Goal: Book appointment/travel/reservation

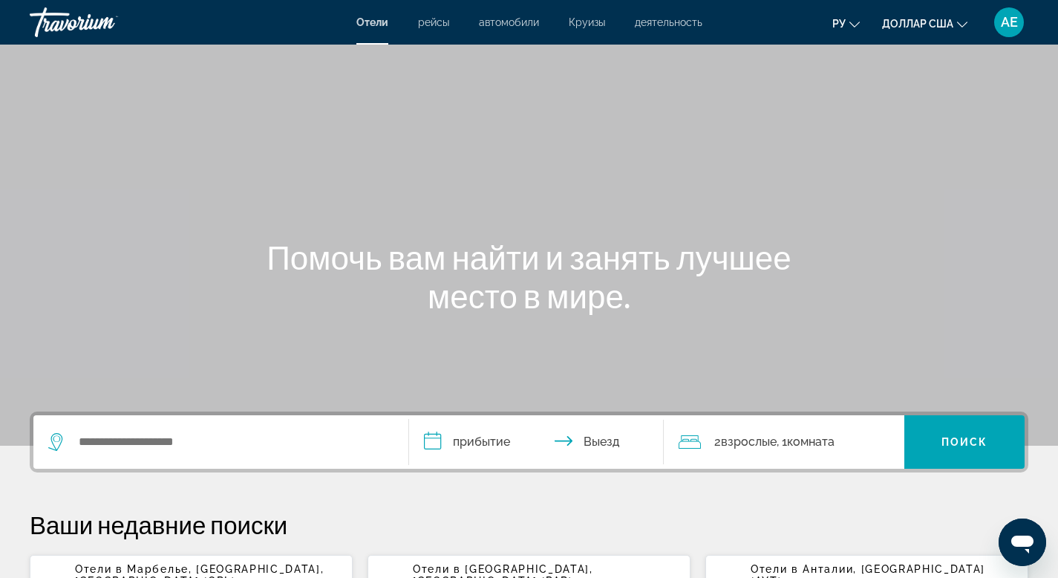
click at [426, 19] on font "рейсы" at bounding box center [433, 22] width 31 height 12
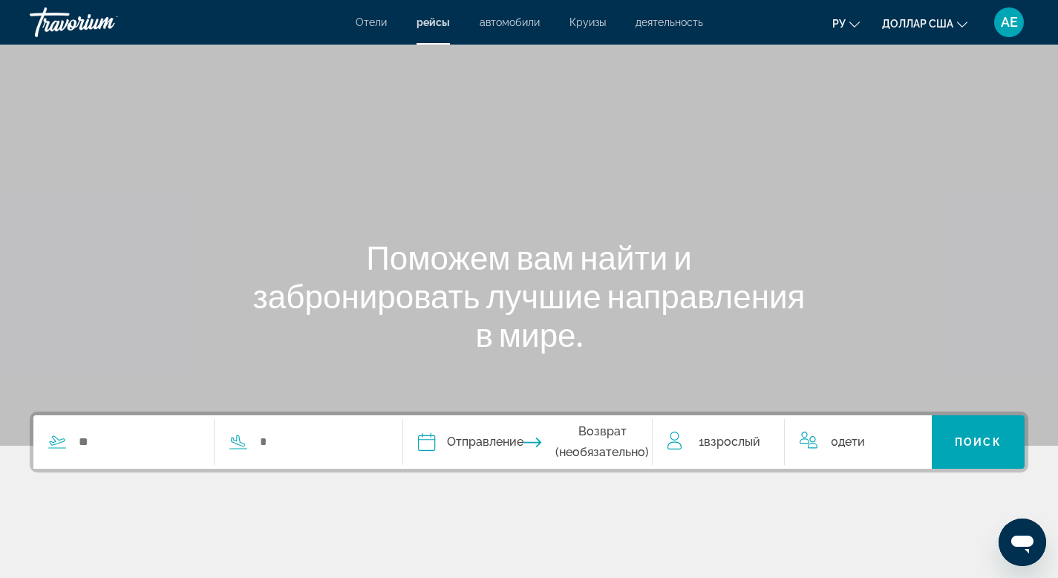
click at [514, 25] on font "автомобили" at bounding box center [510, 22] width 60 height 12
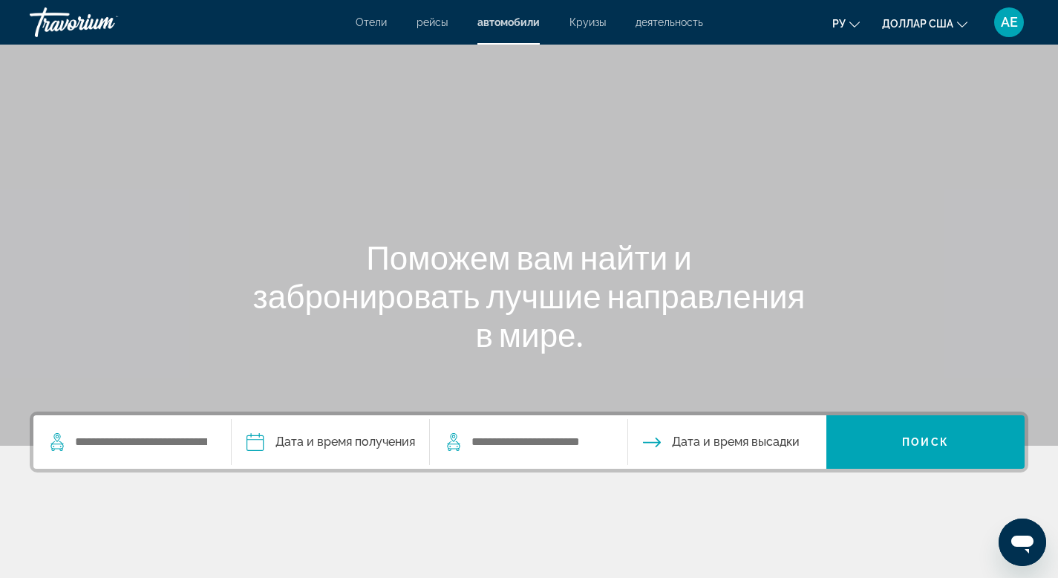
click at [599, 21] on font "Круизы" at bounding box center [588, 22] width 36 height 12
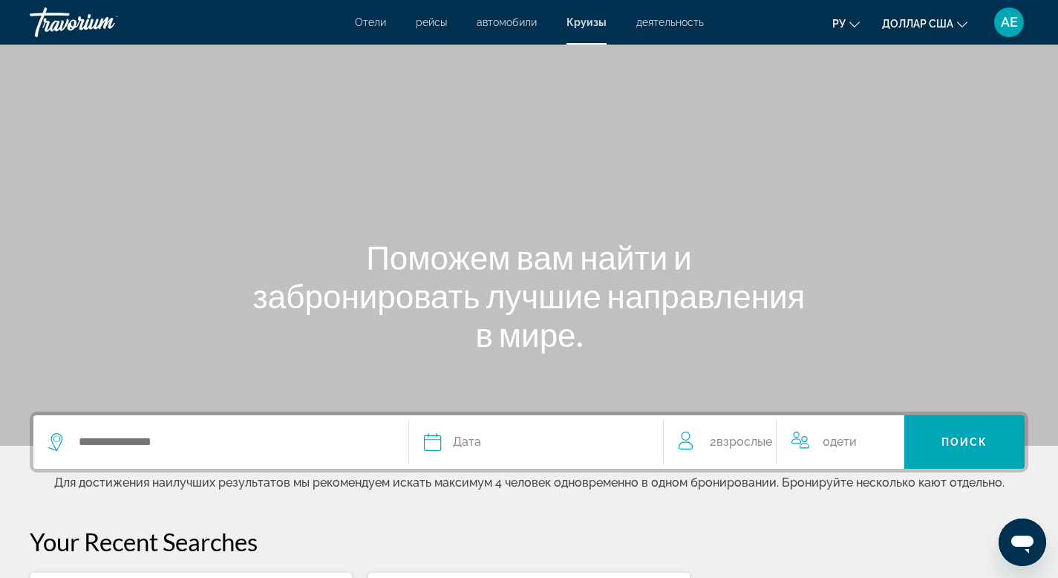
click at [663, 23] on font "деятельность" at bounding box center [670, 22] width 68 height 12
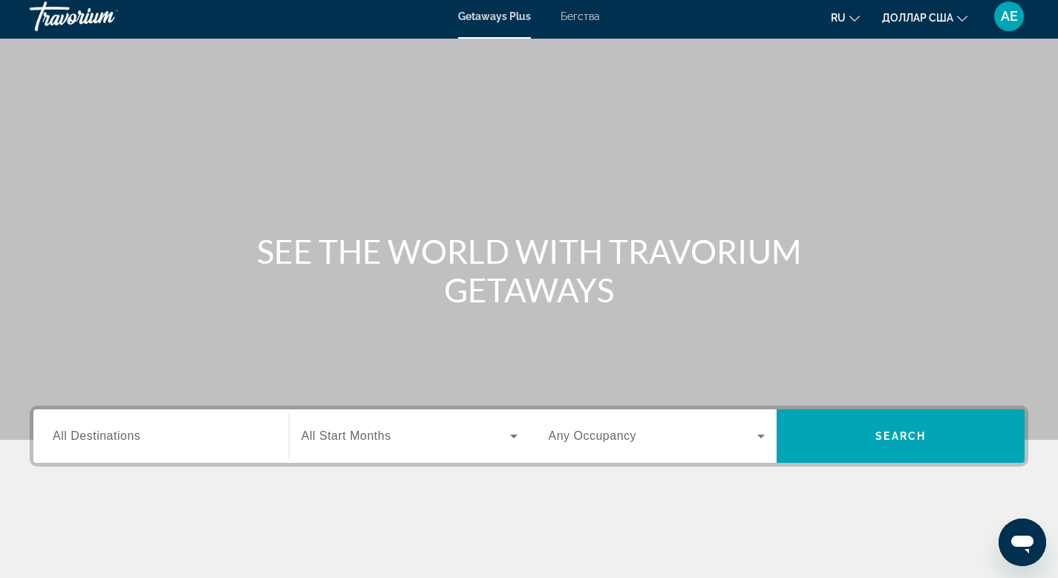
scroll to position [12, 0]
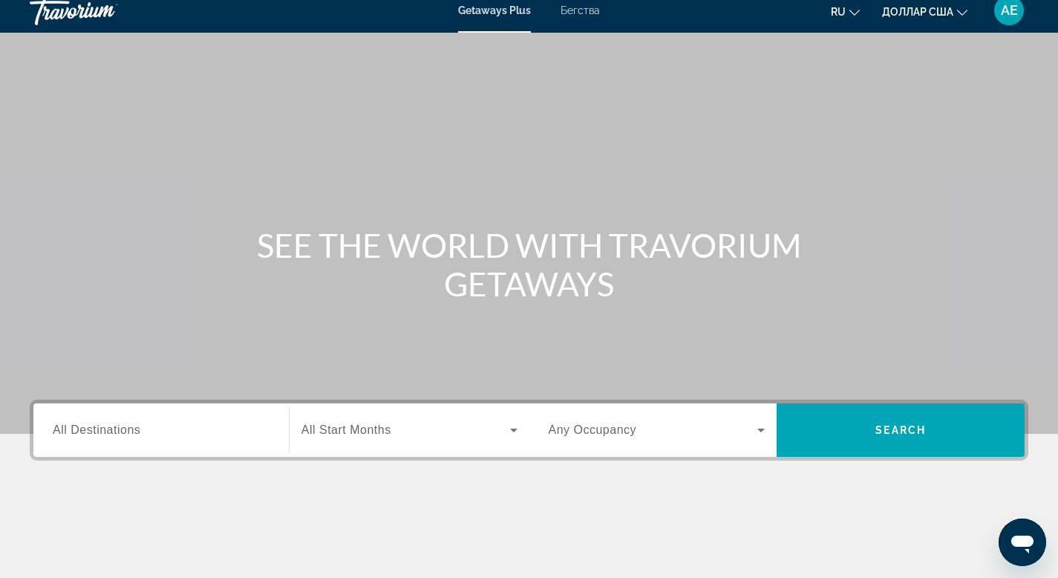
click at [134, 427] on span "All Destinations" at bounding box center [97, 429] width 88 height 13
click at [134, 427] on input "Destination All Destinations" at bounding box center [161, 431] width 217 height 18
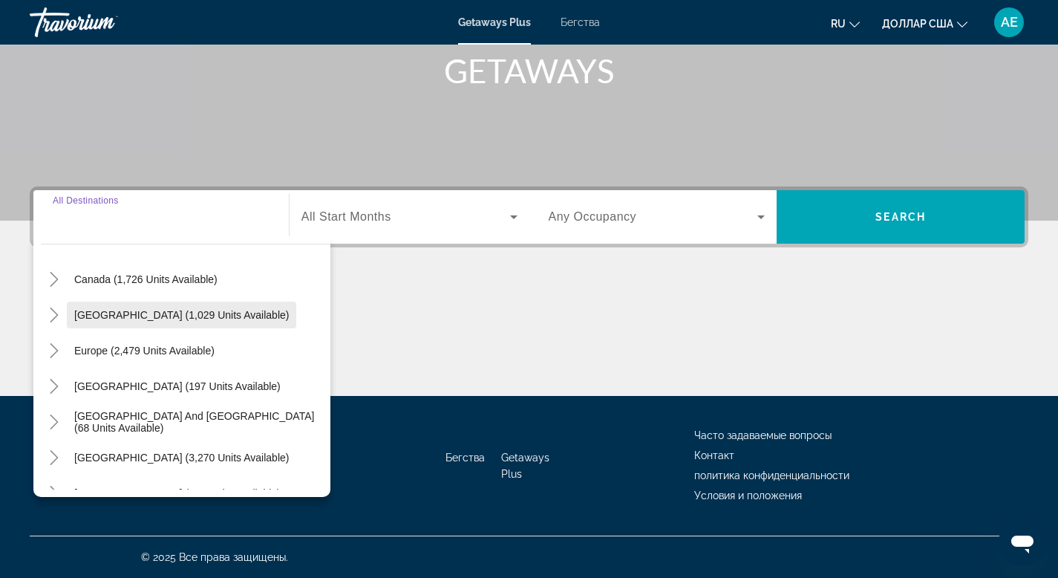
scroll to position [241, 0]
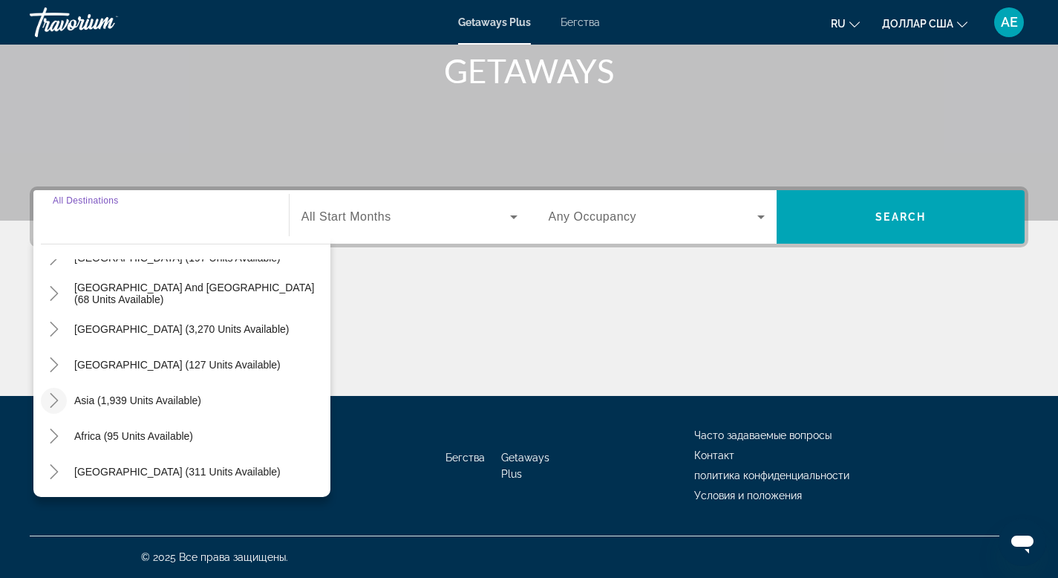
click at [52, 403] on icon "Toggle Asia (1,939 units available)" at bounding box center [54, 400] width 15 height 15
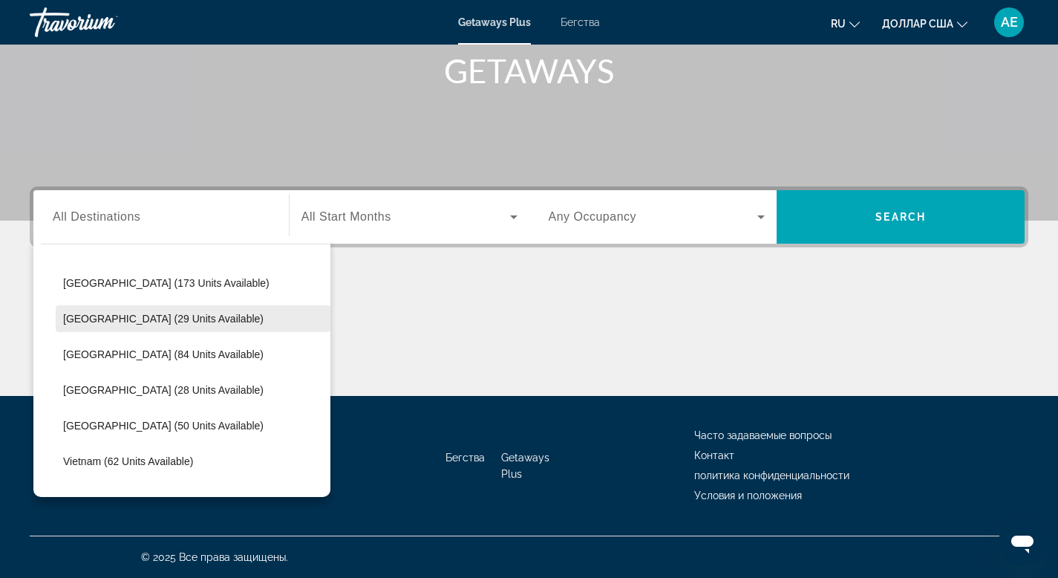
scroll to position [574, 0]
click at [190, 320] on span "Maldives (29 units available)" at bounding box center [163, 316] width 201 height 12
type input "**********"
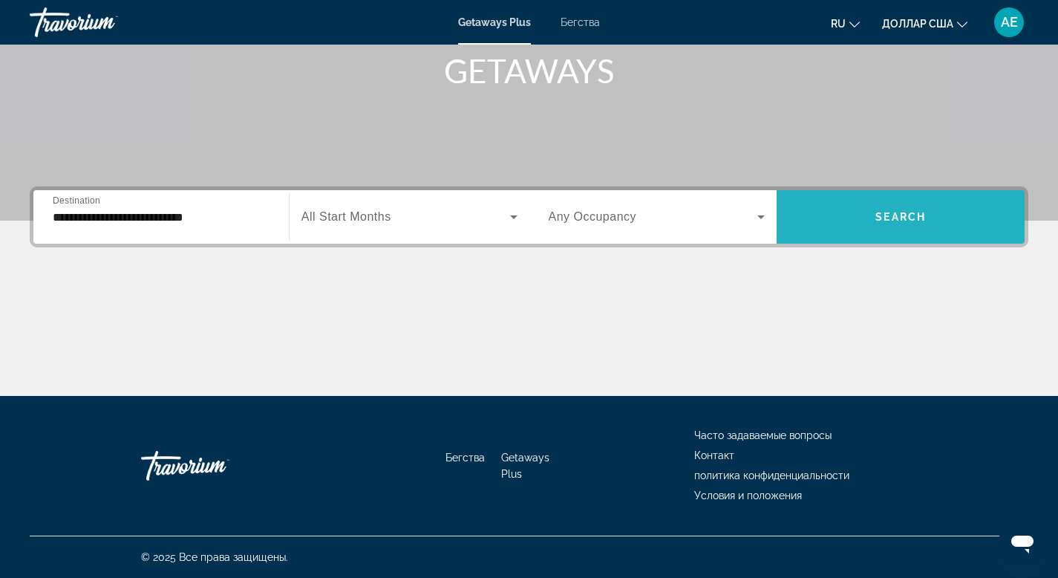
click at [882, 218] on span "Search" at bounding box center [901, 217] width 51 height 12
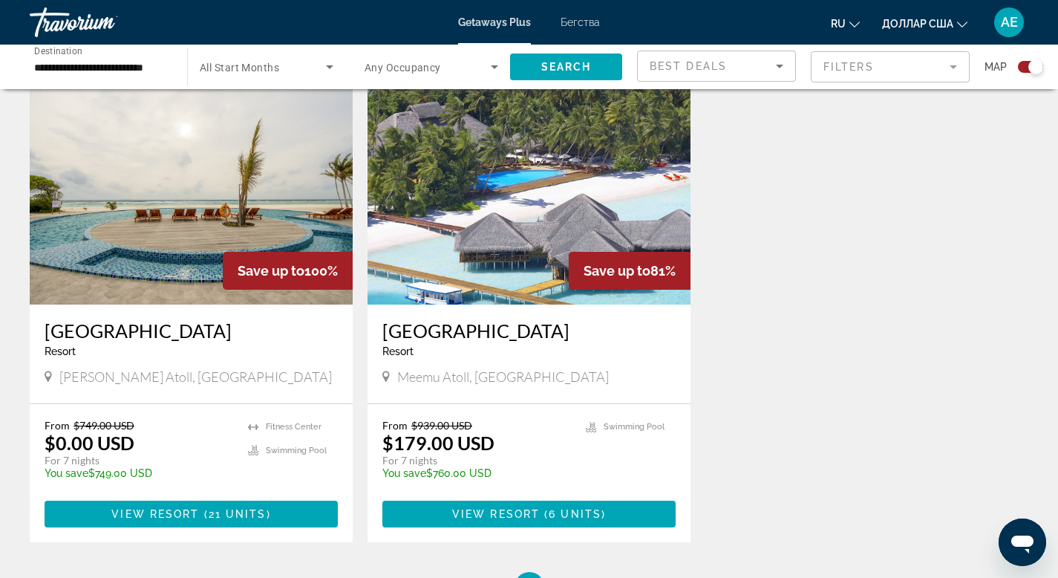
scroll to position [526, 0]
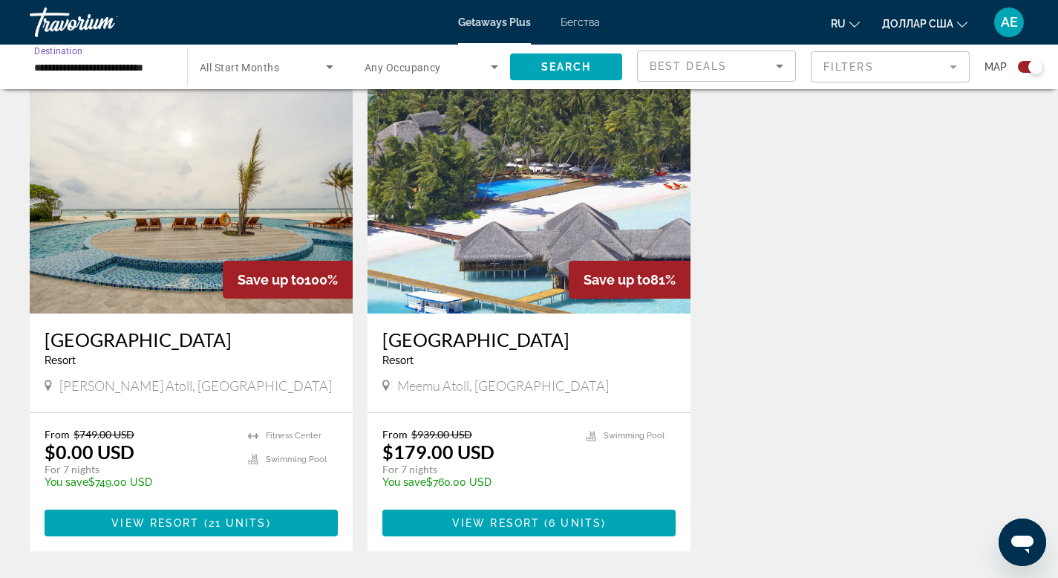
click at [157, 71] on input "**********" at bounding box center [101, 68] width 134 height 18
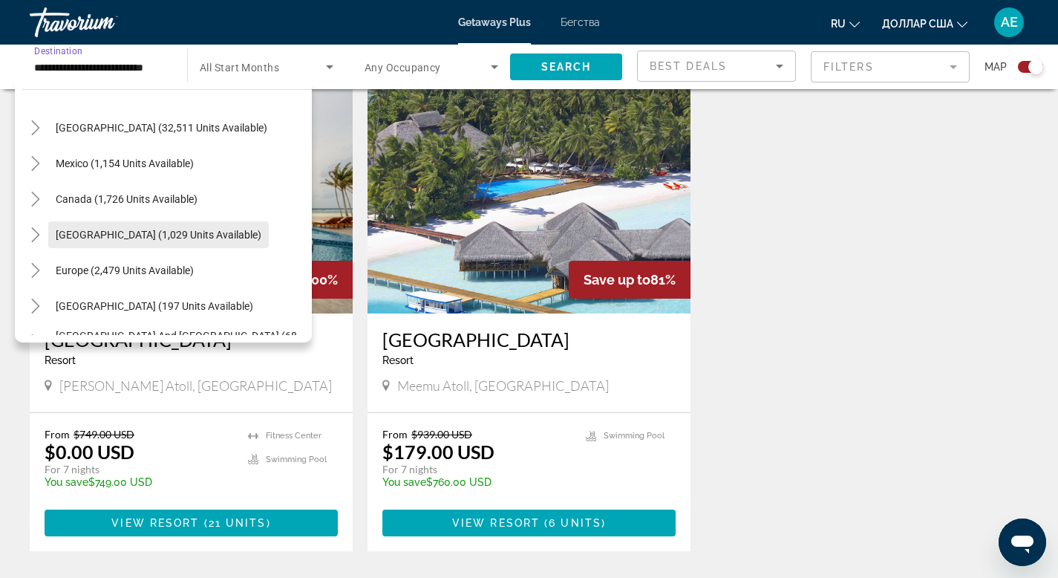
scroll to position [0, 0]
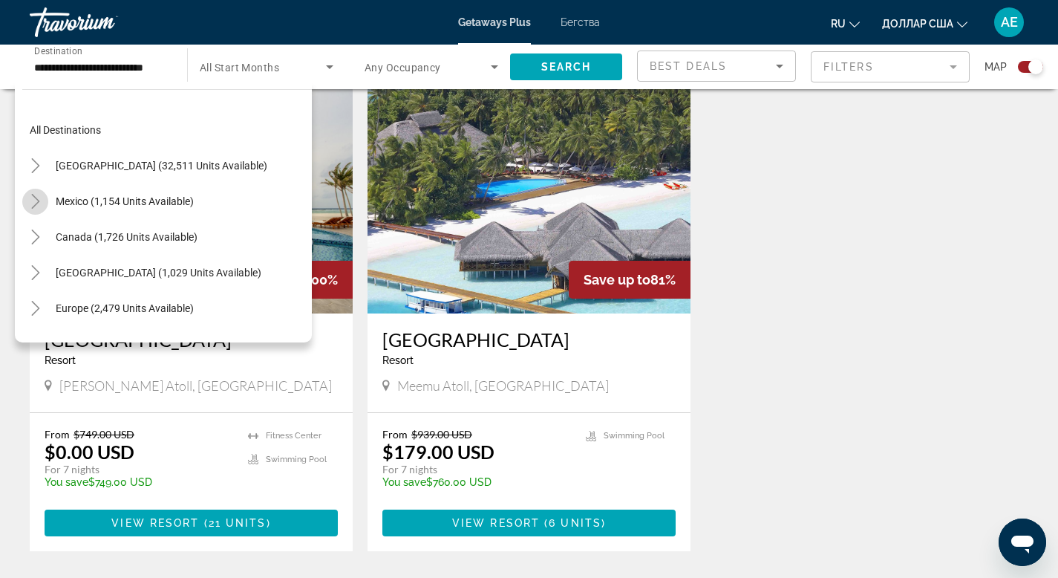
click at [39, 206] on icon "Toggle Mexico (1,154 units available)" at bounding box center [35, 201] width 15 height 15
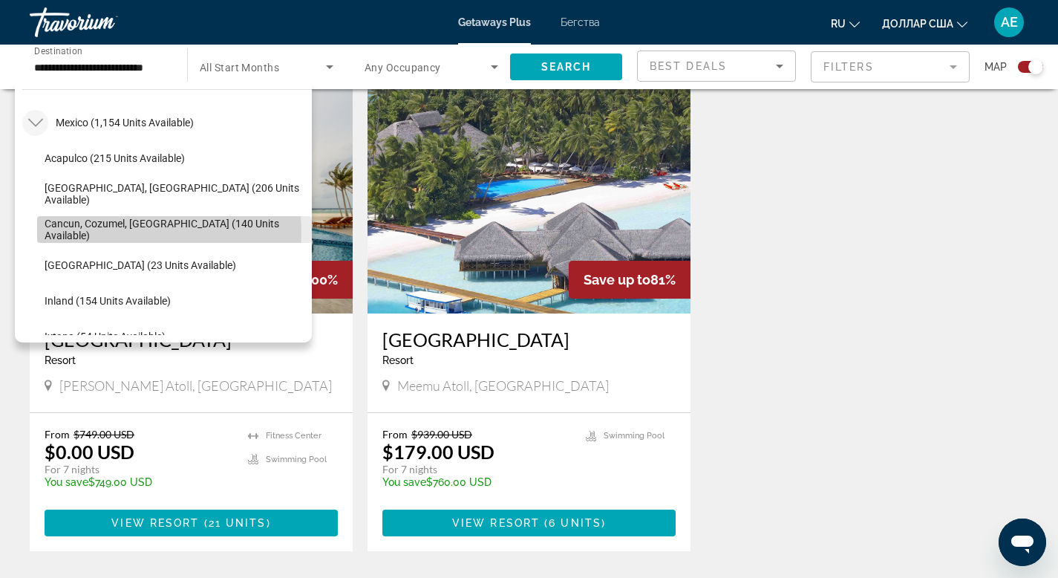
click at [121, 232] on span "Cancun, Cozumel, Riviera Maya (140 units available)" at bounding box center [175, 230] width 260 height 24
type input "**********"
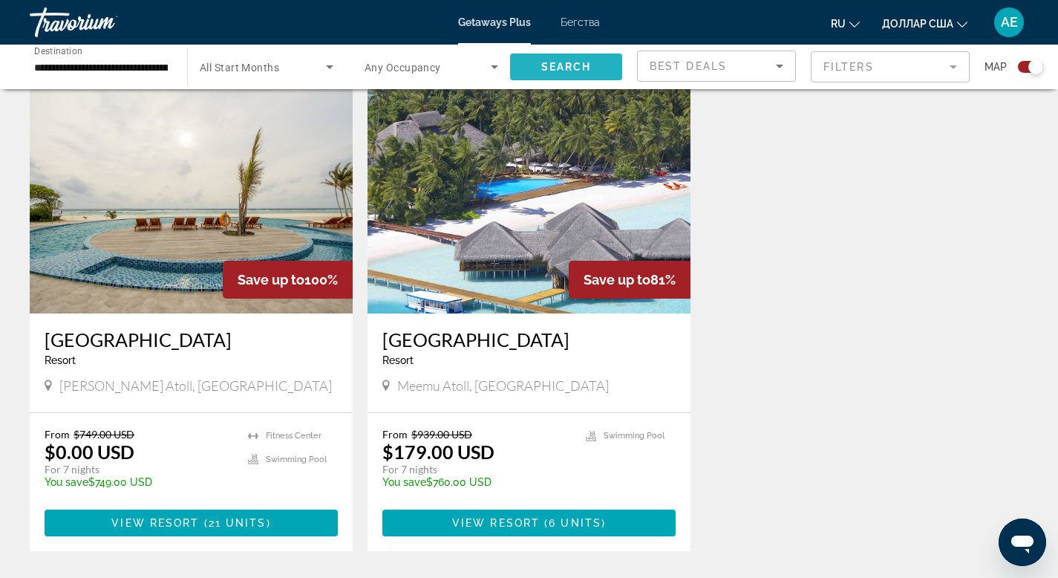
click at [557, 63] on span "Search" at bounding box center [566, 67] width 51 height 12
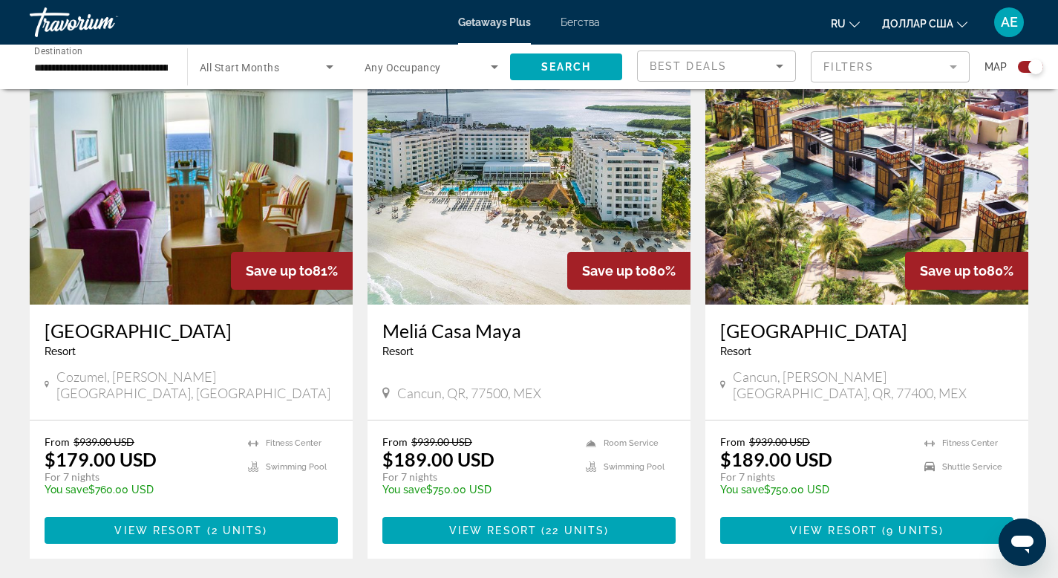
scroll to position [539, 0]
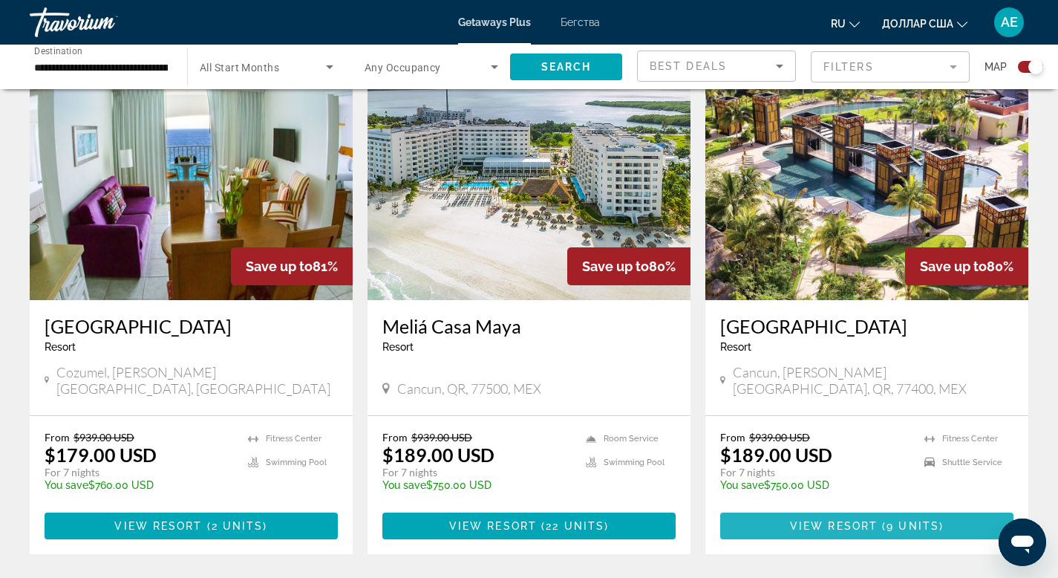
click at [824, 539] on span "Основное содержание" at bounding box center [866, 526] width 293 height 36
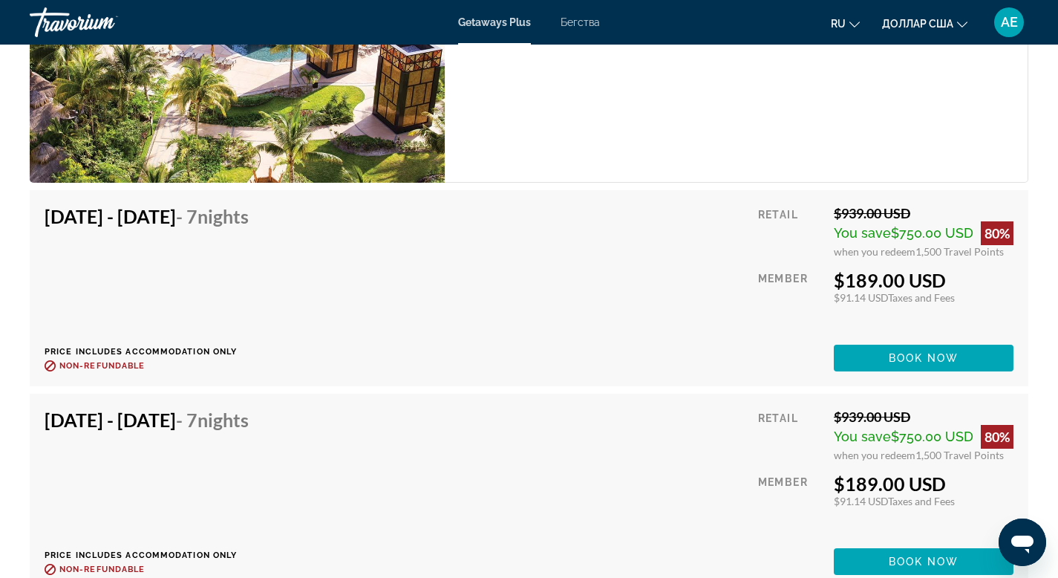
scroll to position [2756, 0]
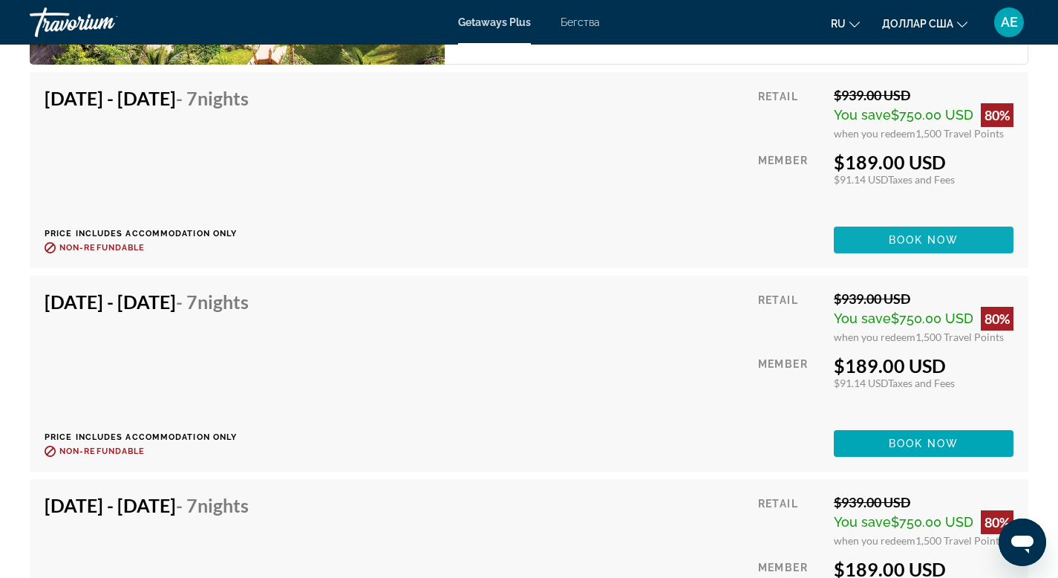
click at [954, 246] on span "Основное содержание" at bounding box center [924, 240] width 180 height 36
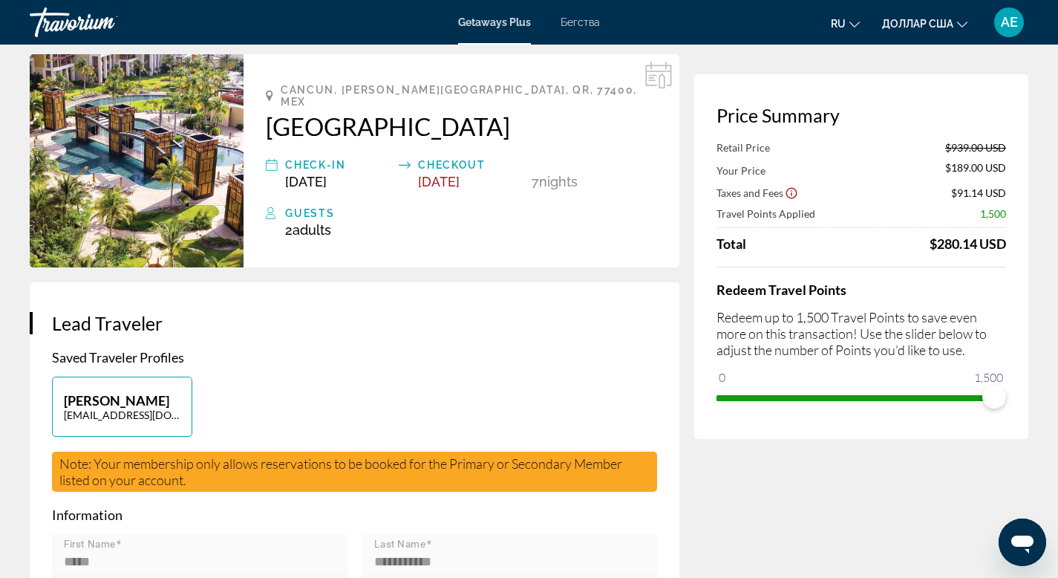
scroll to position [58, 0]
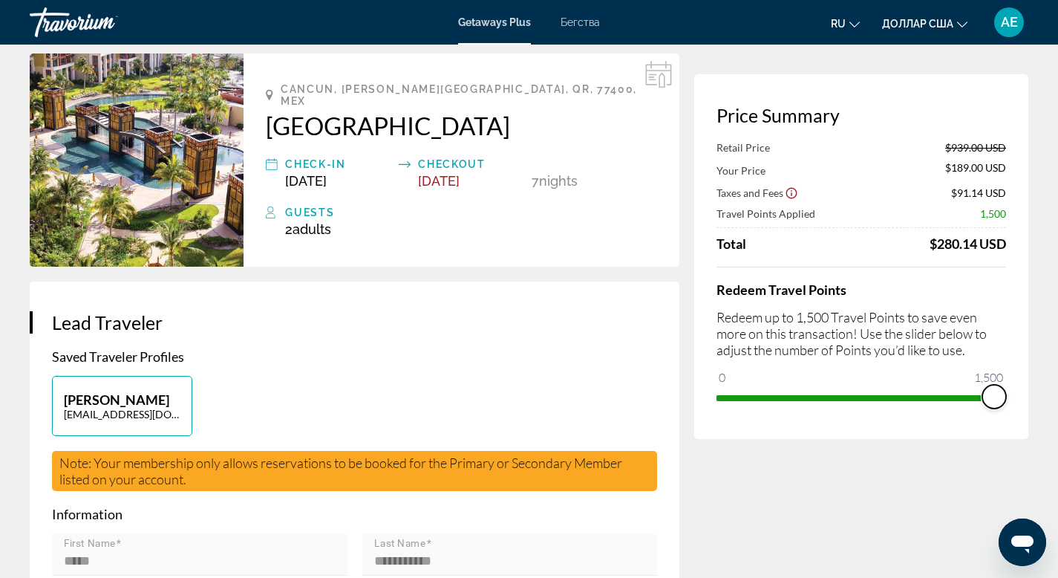
drag, startPoint x: 1001, startPoint y: 397, endPoint x: 1069, endPoint y: 428, distance: 74.4
click at [1058, 428] on html "Перейти к основному содержанию Getaways Plus Бегства ru English Español Françai…" at bounding box center [529, 231] width 1058 height 578
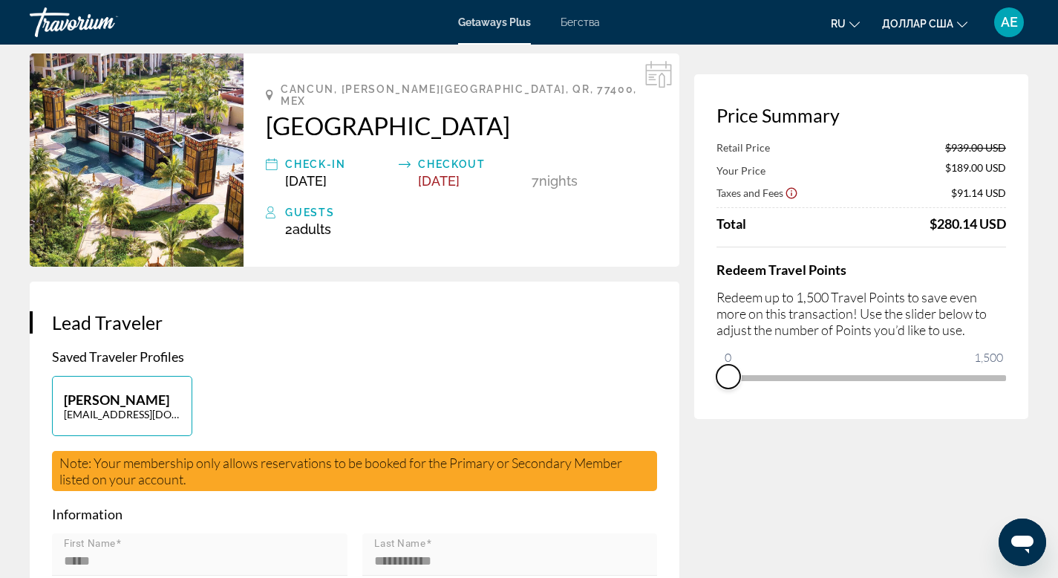
drag, startPoint x: 985, startPoint y: 402, endPoint x: 581, endPoint y: 397, distance: 404.8
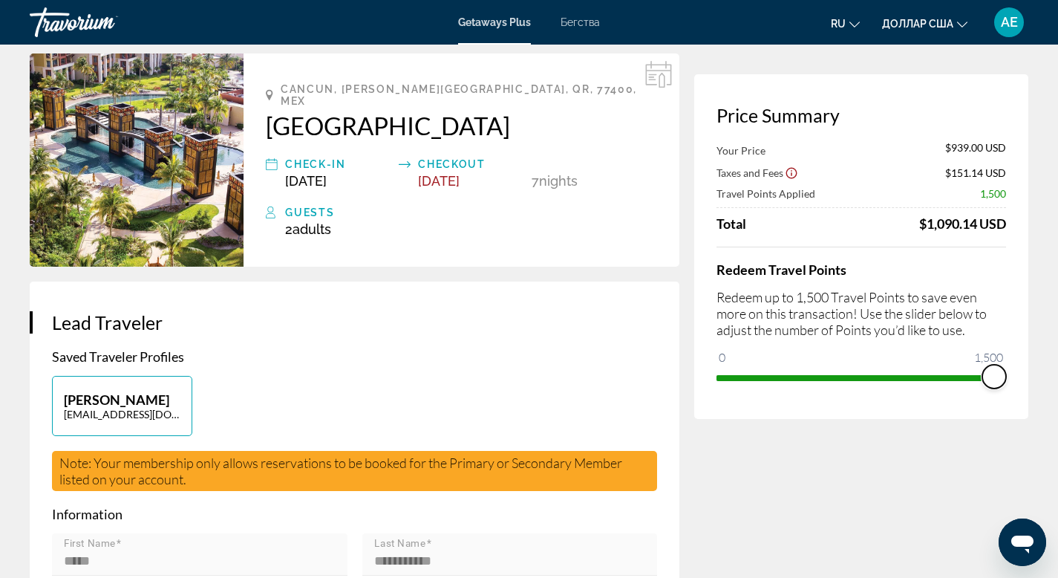
drag, startPoint x: 724, startPoint y: 359, endPoint x: 1069, endPoint y: 362, distance: 344.6
click at [1058, 362] on html "Перейти к основному содержанию Getaways Plus Бегства ru English Español Françai…" at bounding box center [529, 231] width 1058 height 578
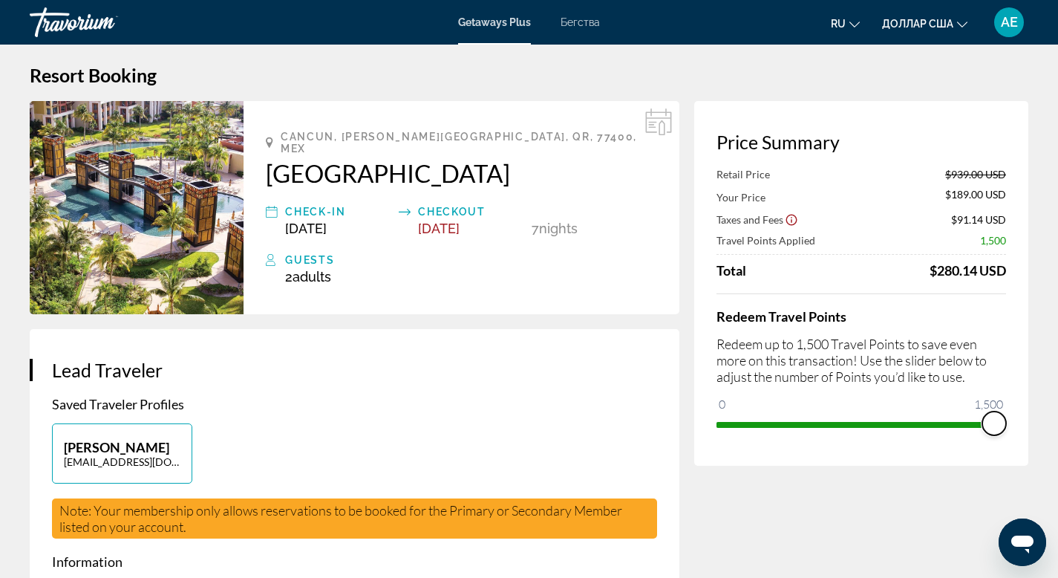
scroll to position [0, 0]
